Goal: Communication & Community: Answer question/provide support

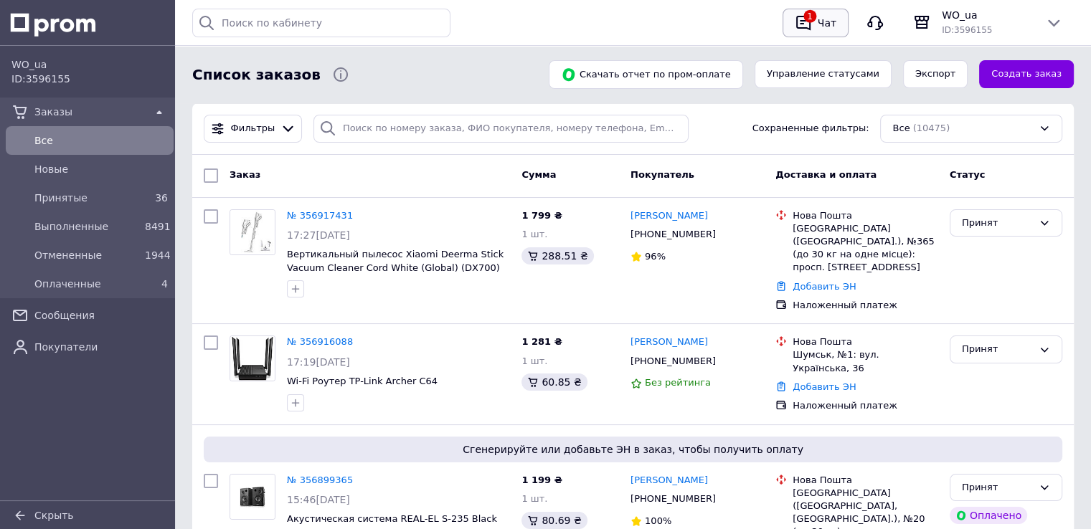
click at [821, 19] on div "Чат" at bounding box center [827, 23] width 24 height 22
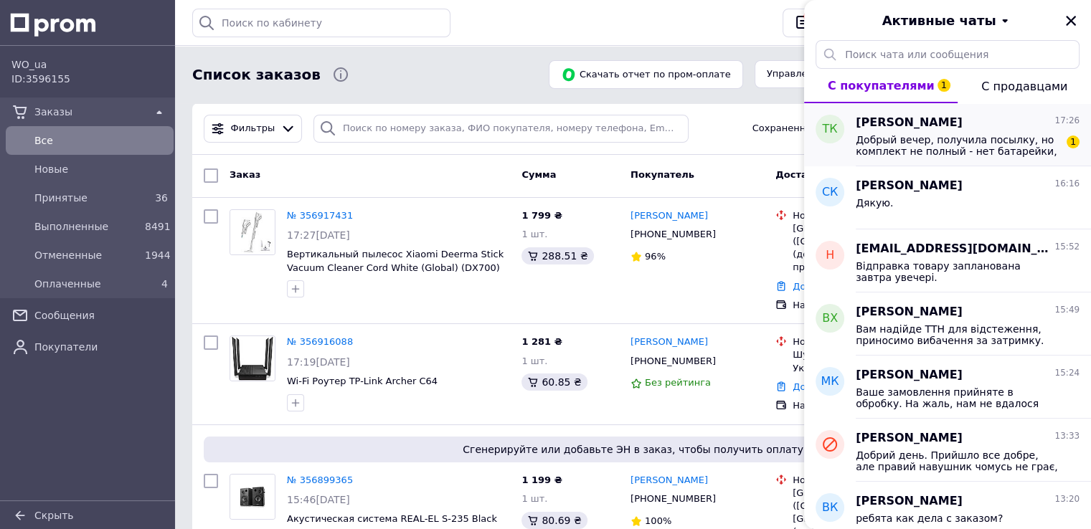
click at [940, 131] on div "Добрый вечер, получила посылку, но комплект не полный - нет батарейки, хотя ука…" at bounding box center [968, 144] width 224 height 26
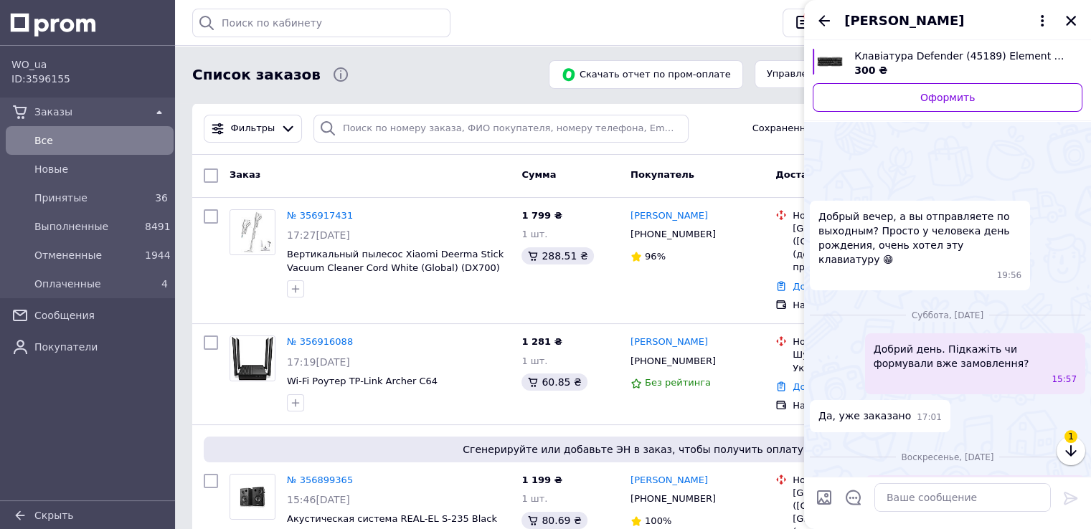
scroll to position [403, 0]
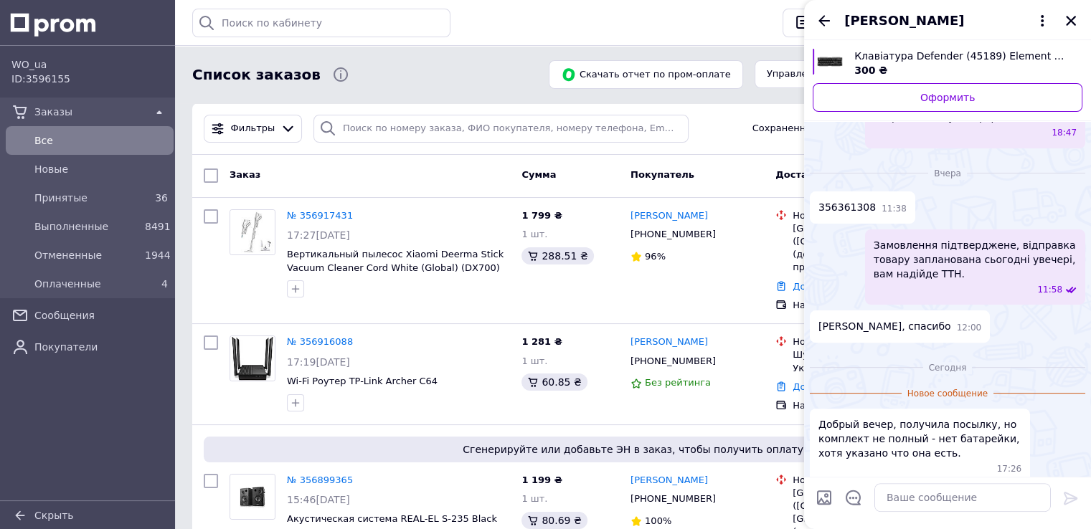
click at [936, 320] on div "Хорошо, спасибо 12:00" at bounding box center [947, 327] width 275 height 32
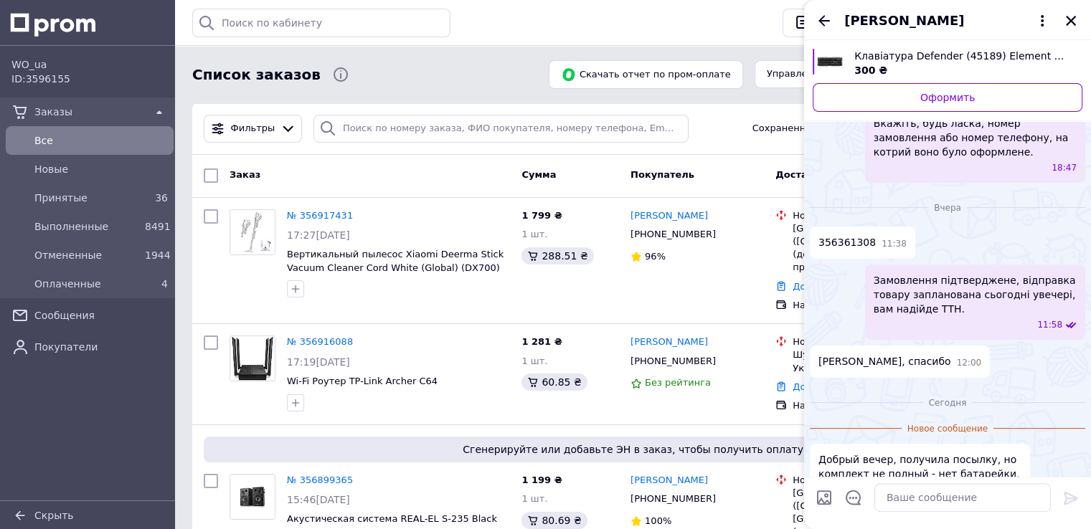
scroll to position [367, 0]
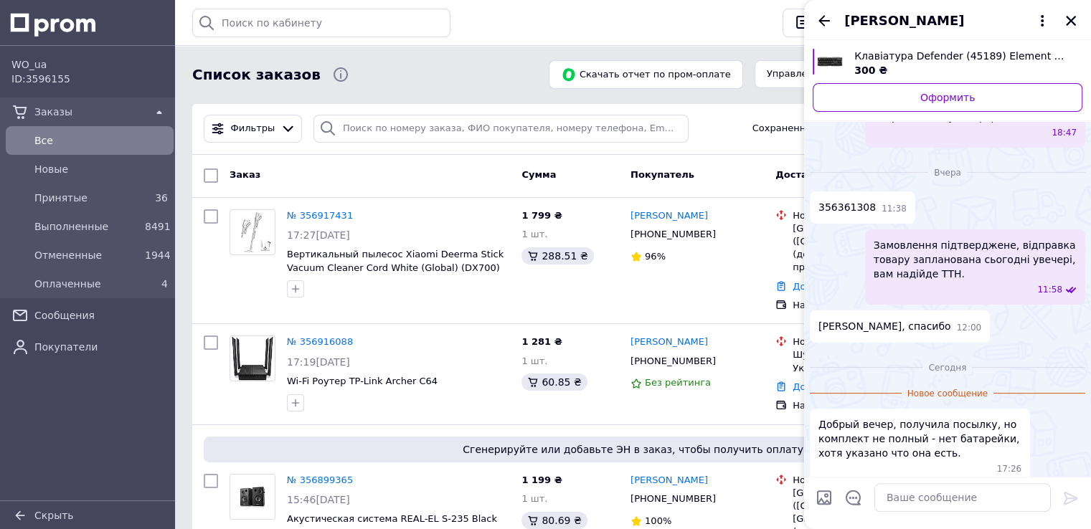
click at [898, 19] on span "[PERSON_NAME]" at bounding box center [904, 20] width 120 height 19
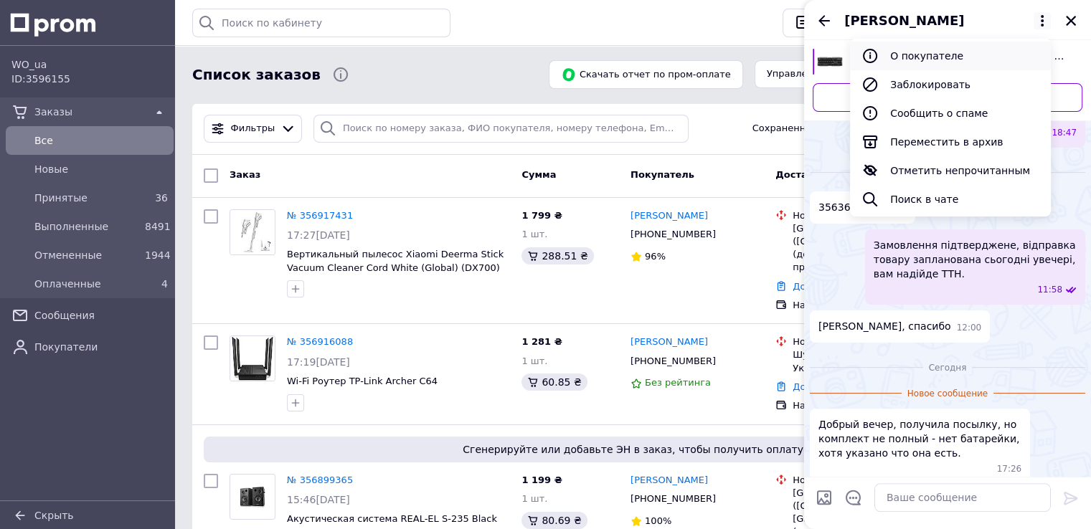
click at [901, 54] on button "О покупателе" at bounding box center [950, 56] width 201 height 29
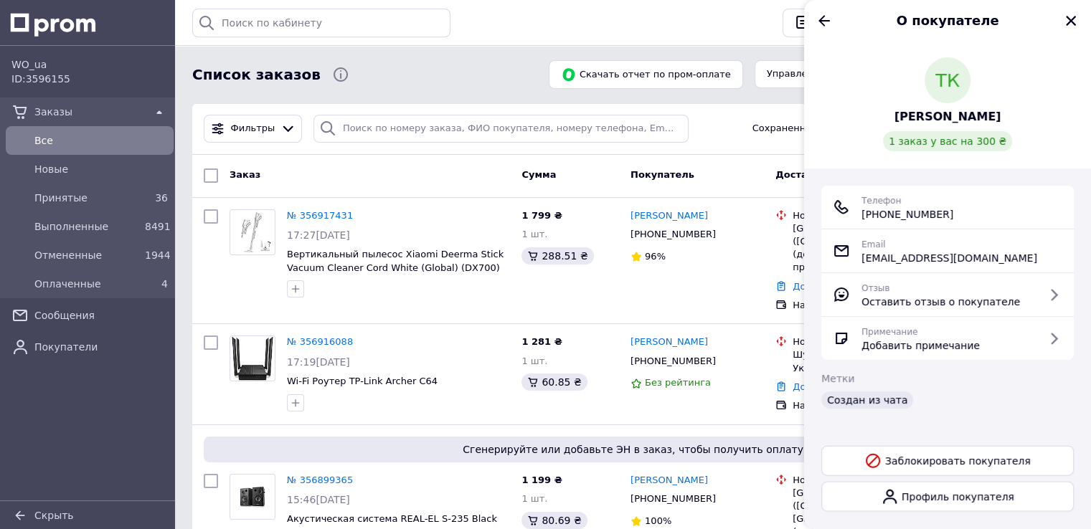
drag, startPoint x: 863, startPoint y: 216, endPoint x: 1003, endPoint y: 222, distance: 140.0
click at [1003, 222] on div "Телефон [PHONE_NUMBER]" at bounding box center [948, 207] width 230 height 29
copy span "[PHONE_NUMBER]"
click at [820, 17] on icon "Назад" at bounding box center [823, 20] width 17 height 17
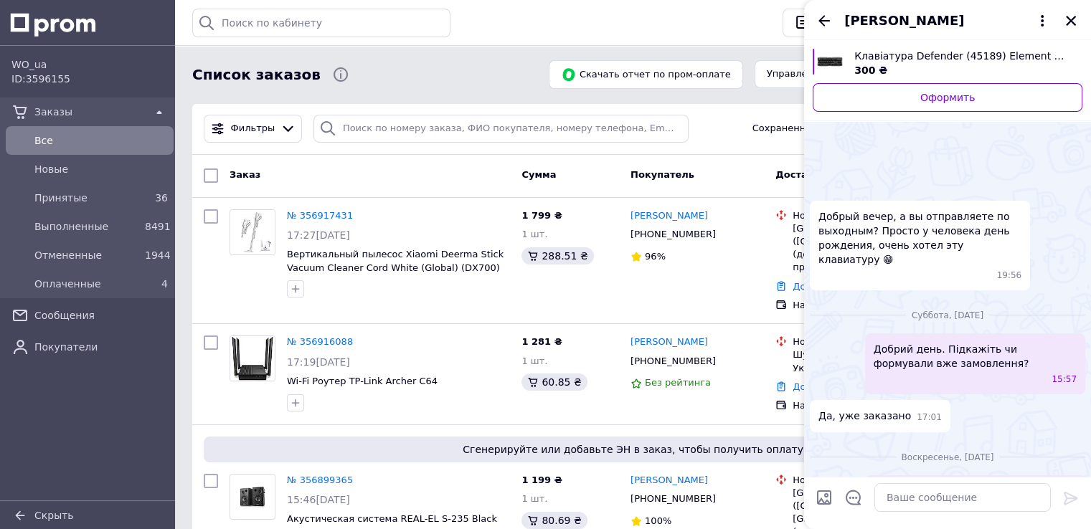
scroll to position [379, 0]
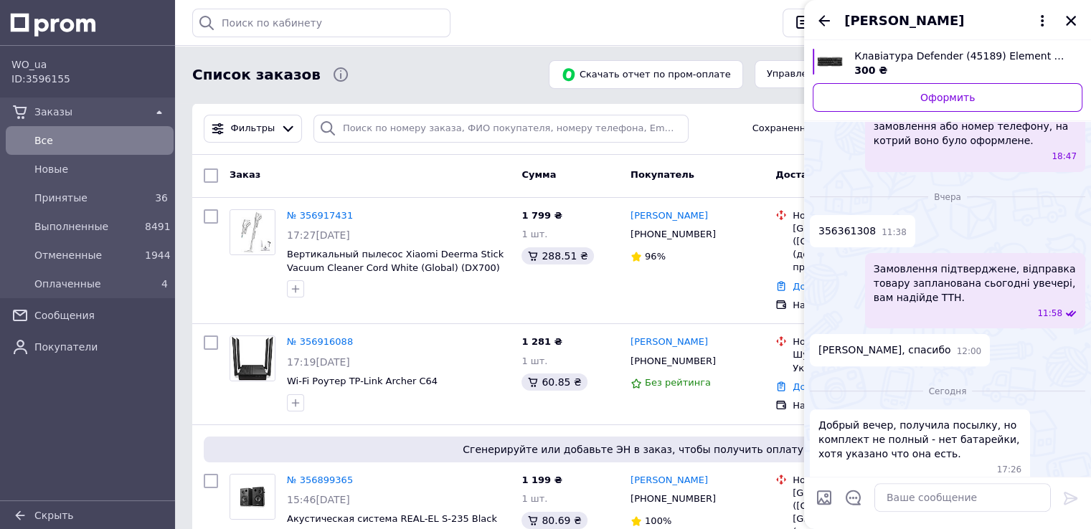
click at [844, 224] on span "356361308" at bounding box center [846, 231] width 57 height 15
copy span "356361308"
click at [825, 15] on icon "Назад" at bounding box center [823, 20] width 17 height 17
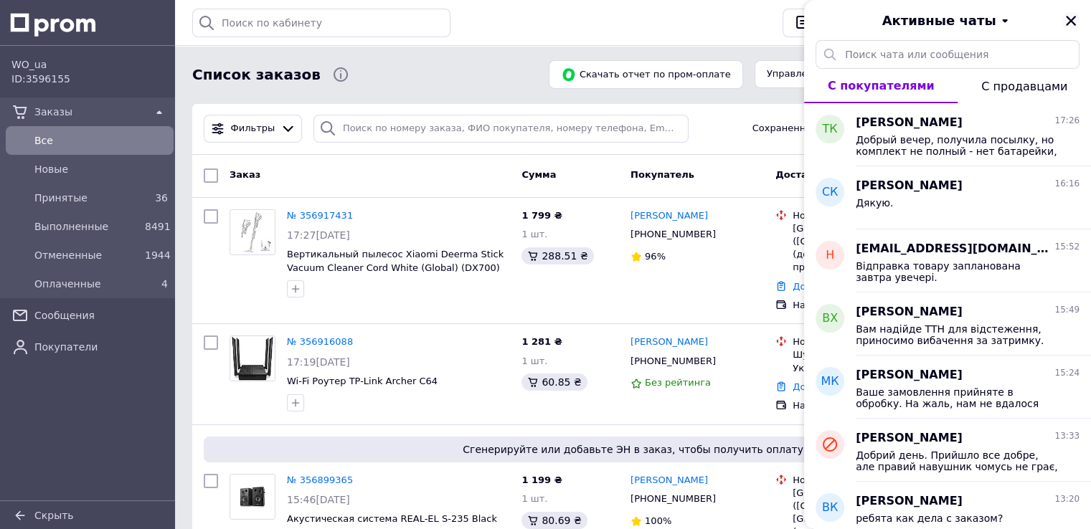
click at [1066, 18] on icon "Закрыть" at bounding box center [1070, 20] width 13 height 13
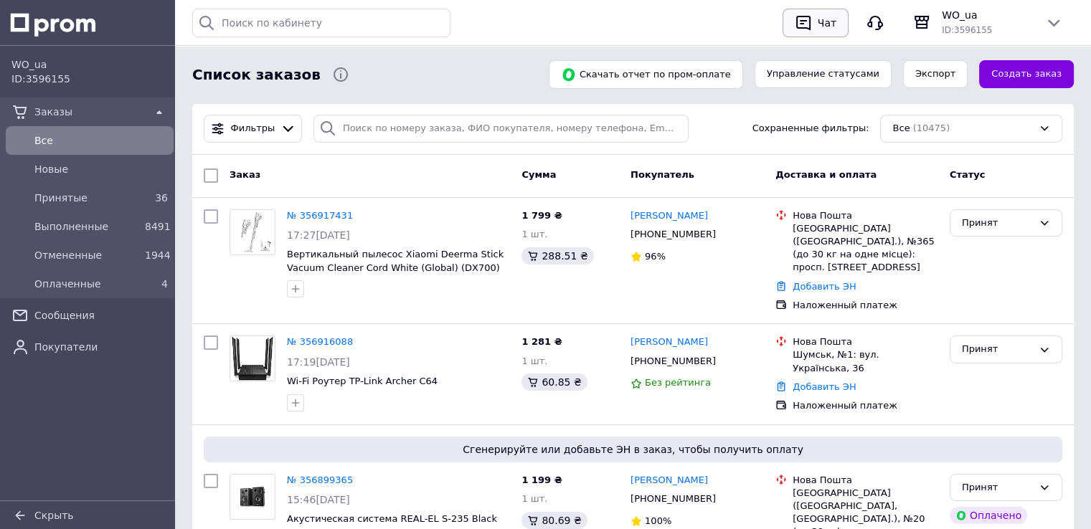
click at [818, 27] on div "Чат" at bounding box center [827, 23] width 24 height 22
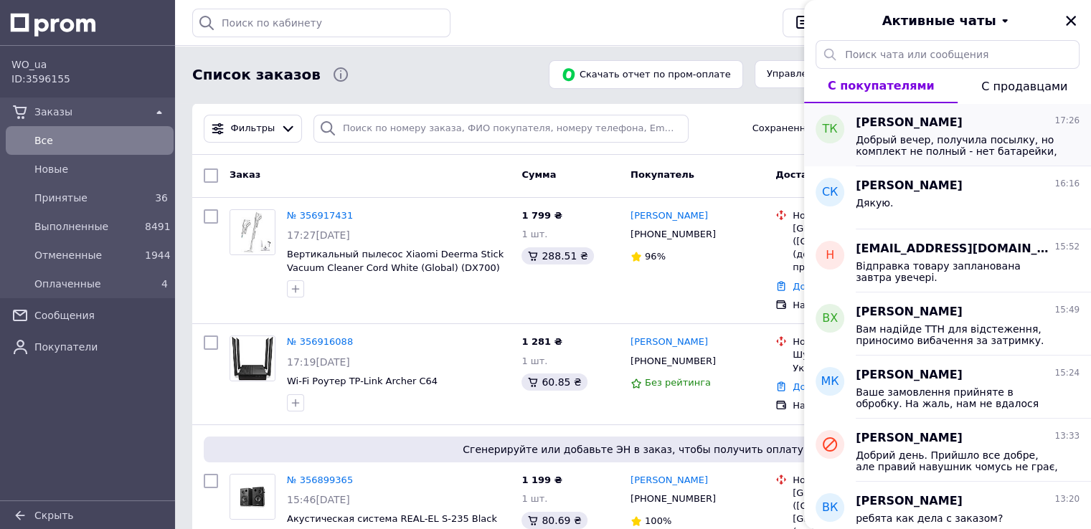
click at [926, 134] on span "Добрый вечер, получила посылку, но комплект не полный - нет батарейки, хотя ука…" at bounding box center [958, 145] width 204 height 23
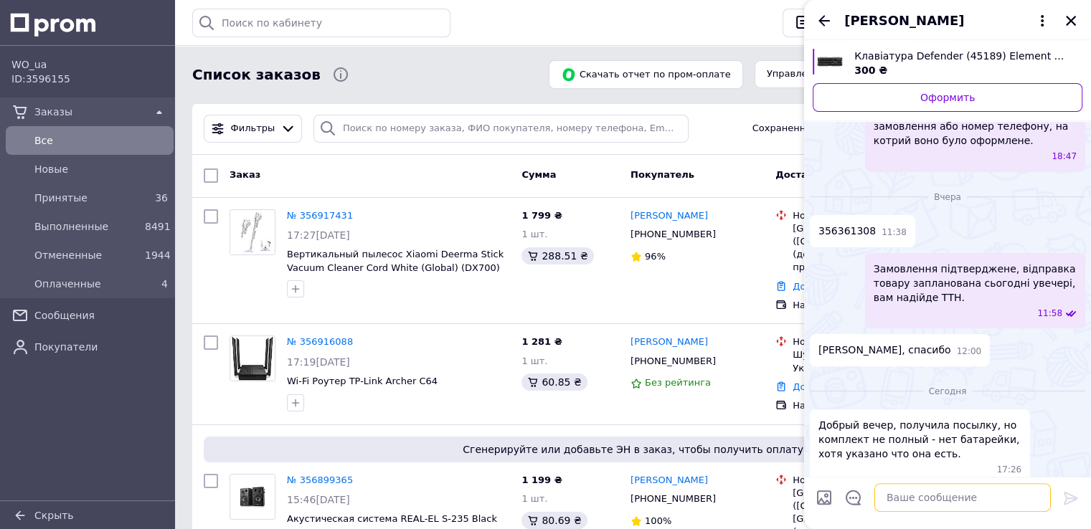
click at [925, 497] on textarea at bounding box center [962, 497] width 176 height 29
type textarea "і"
type textarea "Добрий вечір."
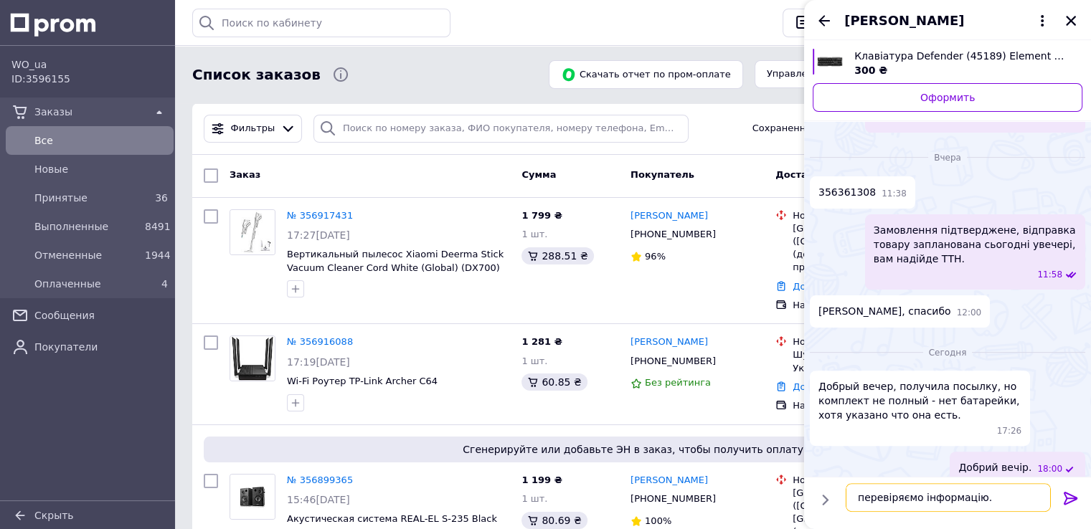
type textarea "перевіряємо інформацію."
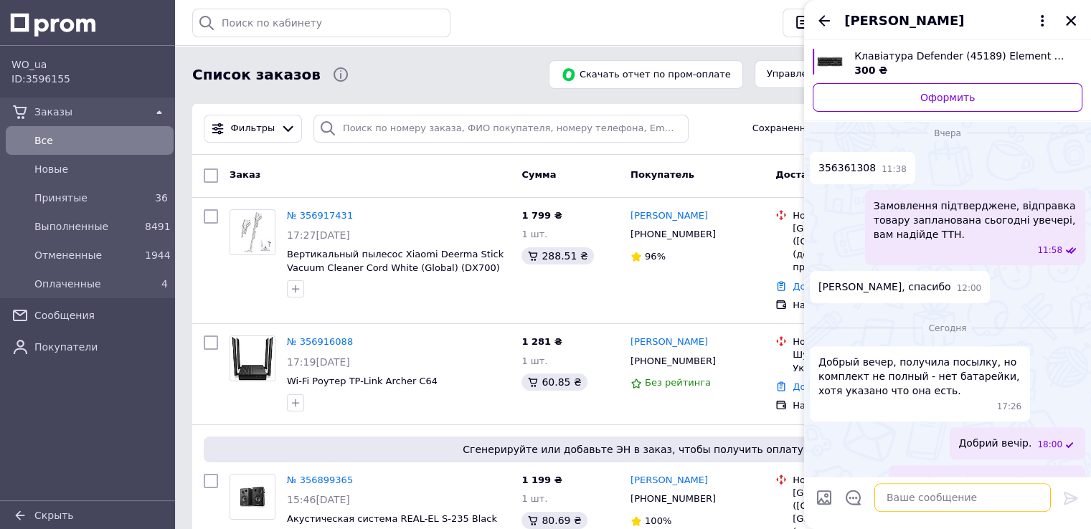
scroll to position [419, 0]
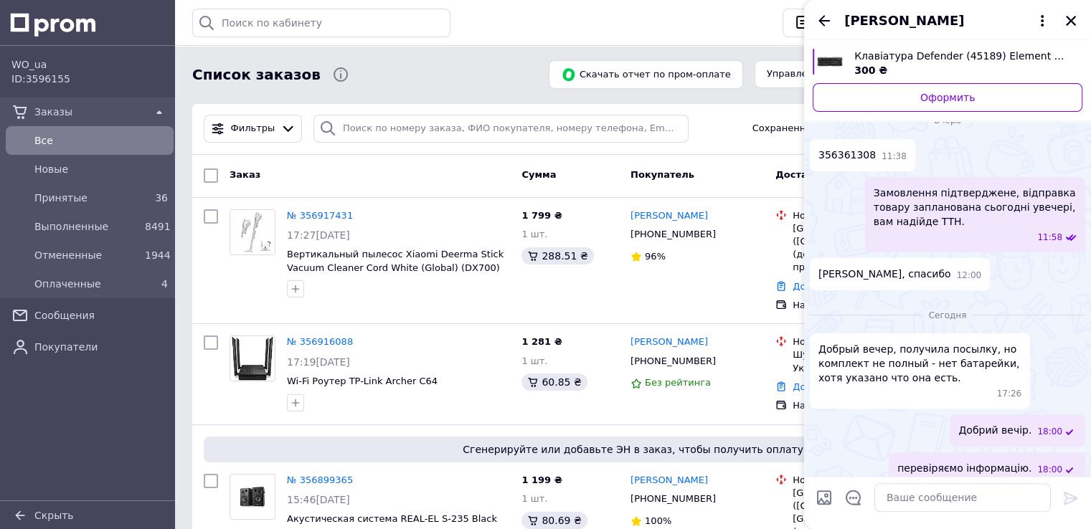
click at [971, 461] on span "перевіряємо інформацію." at bounding box center [964, 468] width 134 height 15
click at [987, 498] on button "Редактировать" at bounding box center [999, 508] width 172 height 29
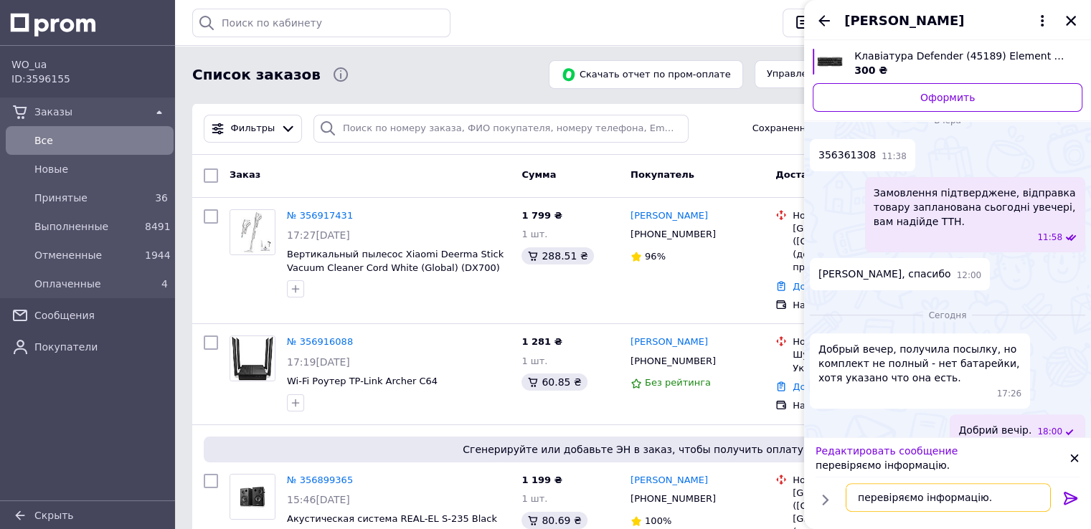
click at [861, 500] on textarea "перевіряємо інформацію." at bounding box center [948, 497] width 205 height 29
type textarea "Перевіряємо інформацію."
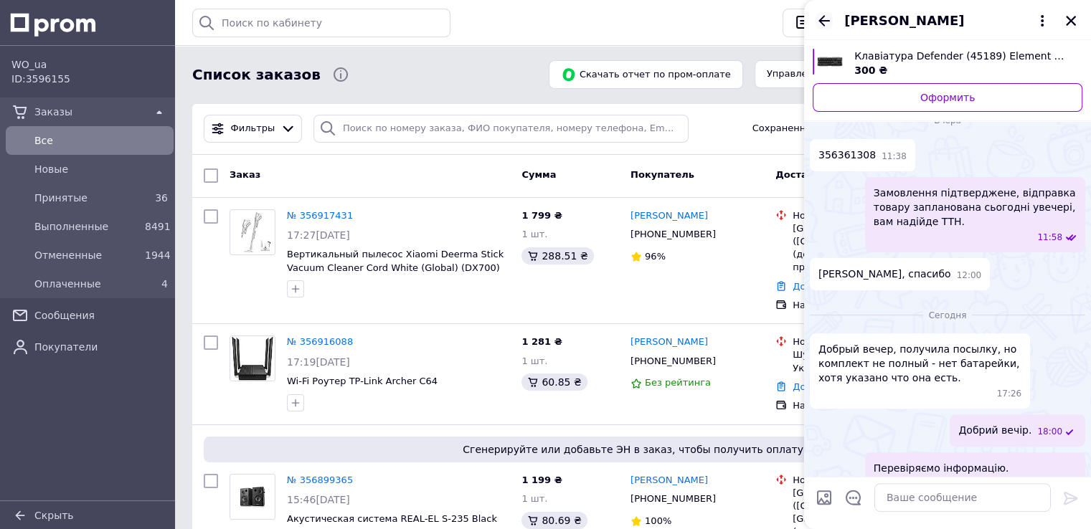
click at [821, 16] on icon "Назад" at bounding box center [823, 20] width 17 height 17
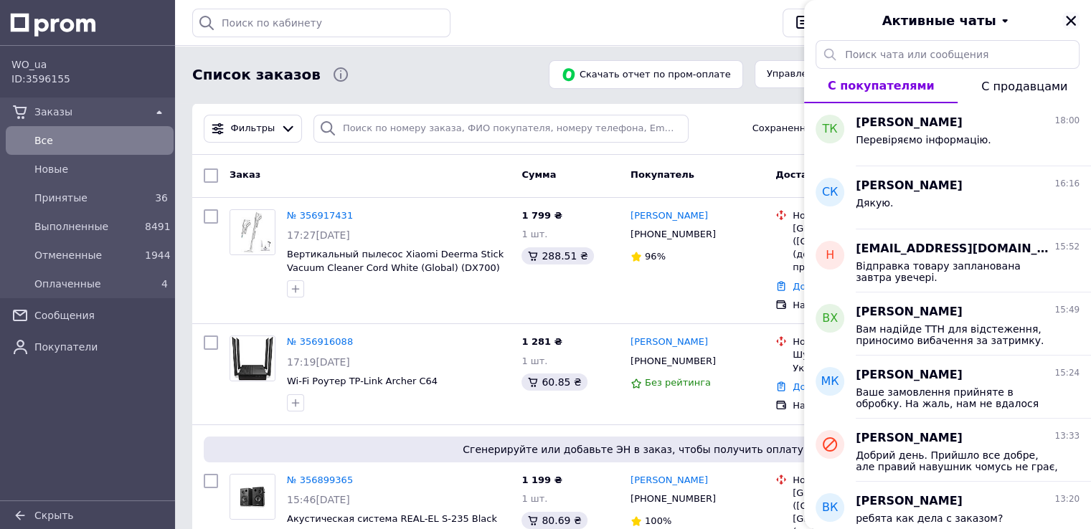
click at [1067, 21] on icon "Закрыть" at bounding box center [1070, 20] width 13 height 13
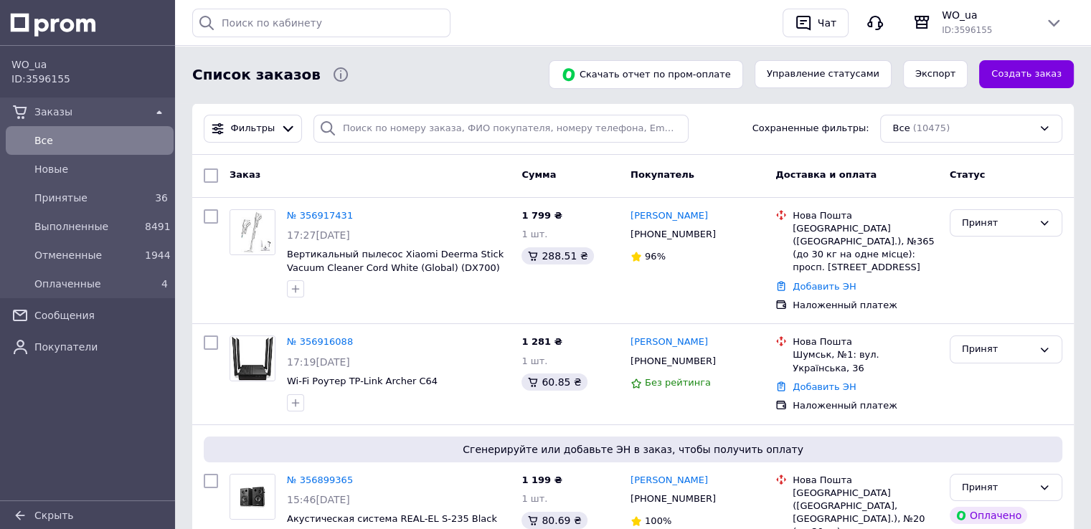
click at [415, 183] on div "Заказ" at bounding box center [370, 176] width 292 height 26
